Goal: Complete application form

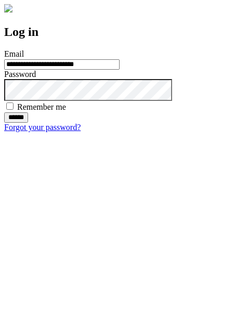
type input "**********"
click at [28, 123] on input "******" at bounding box center [16, 117] width 24 height 10
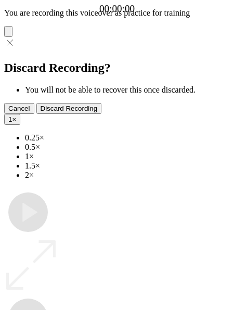
type input "**********"
